Goal: Find specific page/section: Find specific page/section

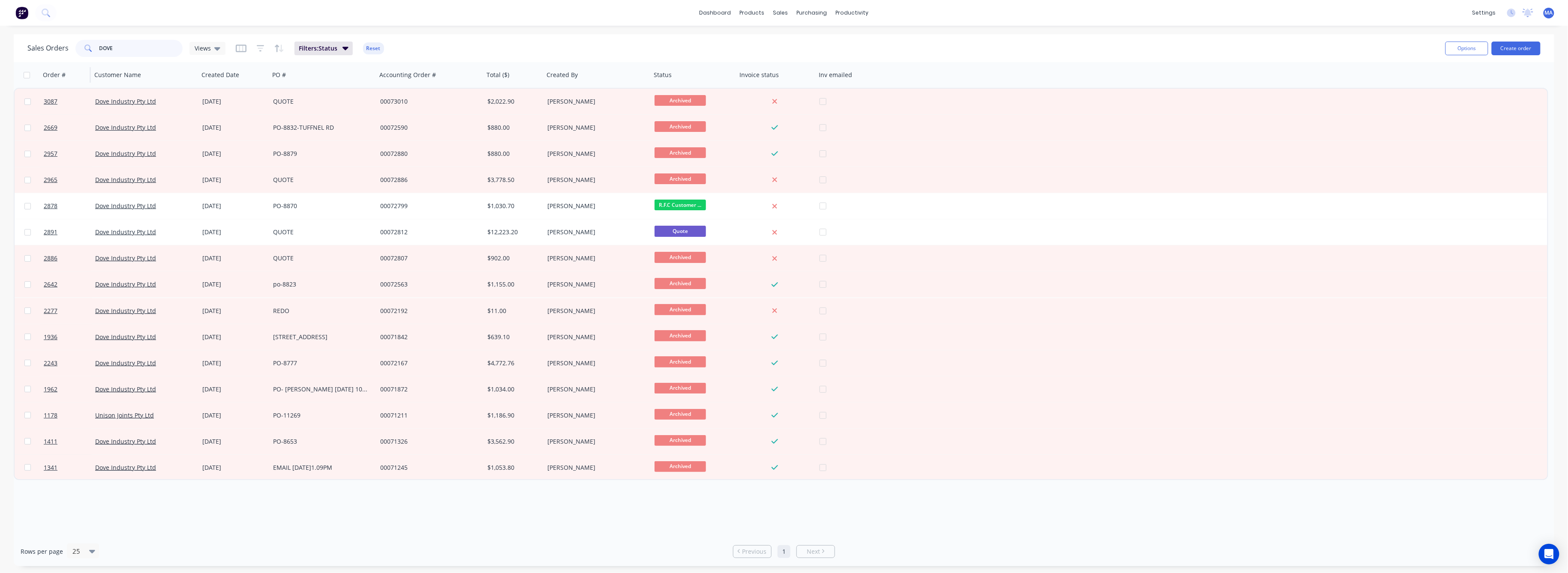
drag, startPoint x: 114, startPoint y: 49, endPoint x: 85, endPoint y: 66, distance: 33.6
click at [85, 56] on div "DOVE" at bounding box center [129, 48] width 107 height 17
type input "AMIN"
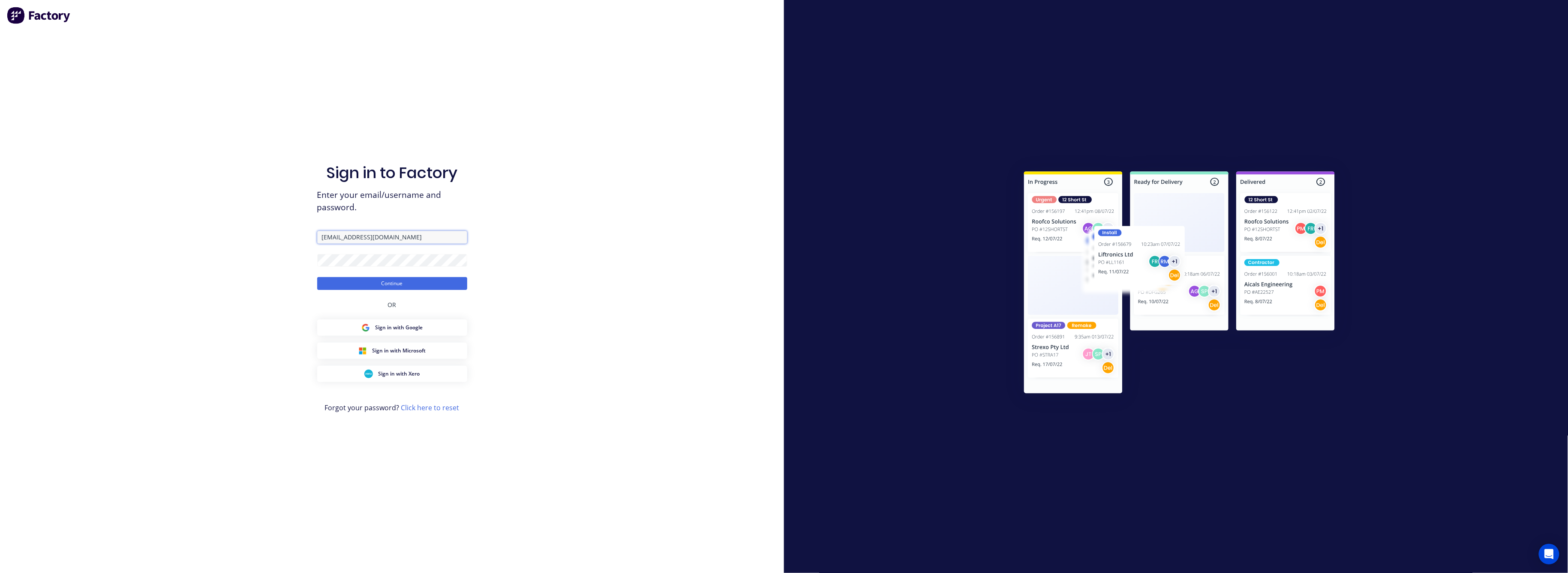
click at [424, 237] on input "[EMAIL_ADDRESS][DOMAIN_NAME]" at bounding box center [392, 237] width 150 height 13
type input "[EMAIL_ADDRESS][DOMAIN_NAME]"
click at [394, 282] on button "Continue" at bounding box center [392, 283] width 150 height 13
